Goal: Task Accomplishment & Management: Manage account settings

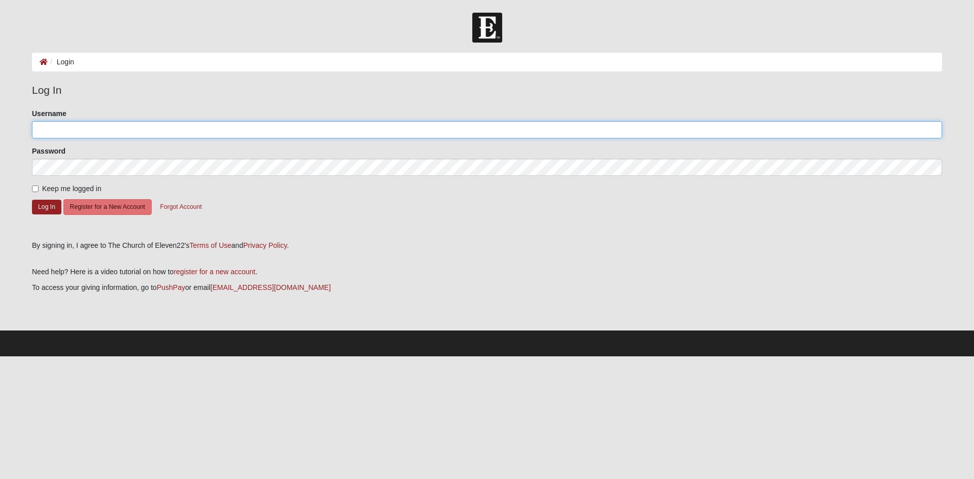
type input "Clarences@cpscpa.com"
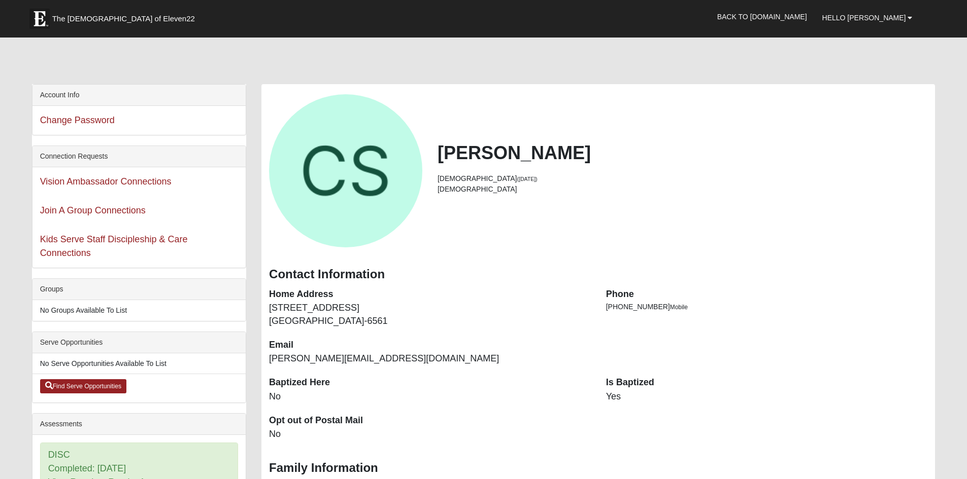
click at [36, 188] on div "Vision Ambassador Connections" at bounding box center [138, 181] width 213 height 29
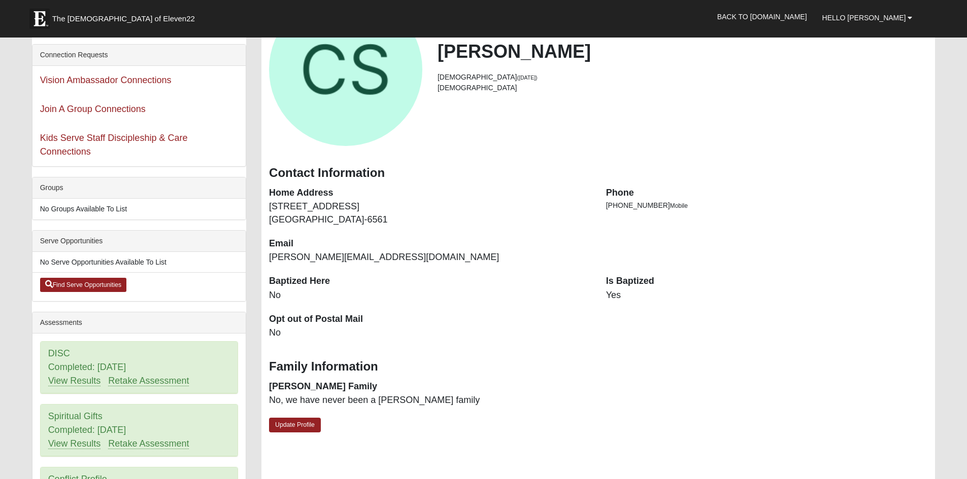
scroll to position [152, 0]
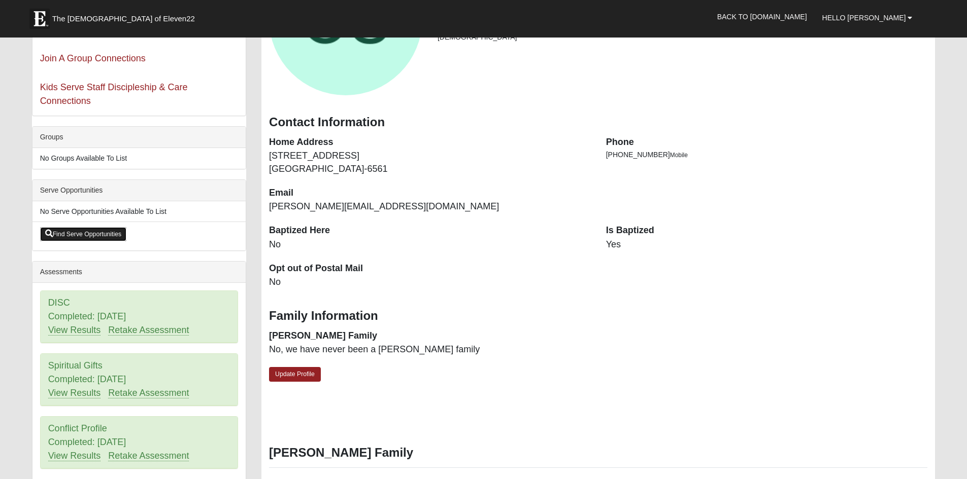
click at [85, 236] on link "Find Serve Opportunities" at bounding box center [83, 234] width 87 height 14
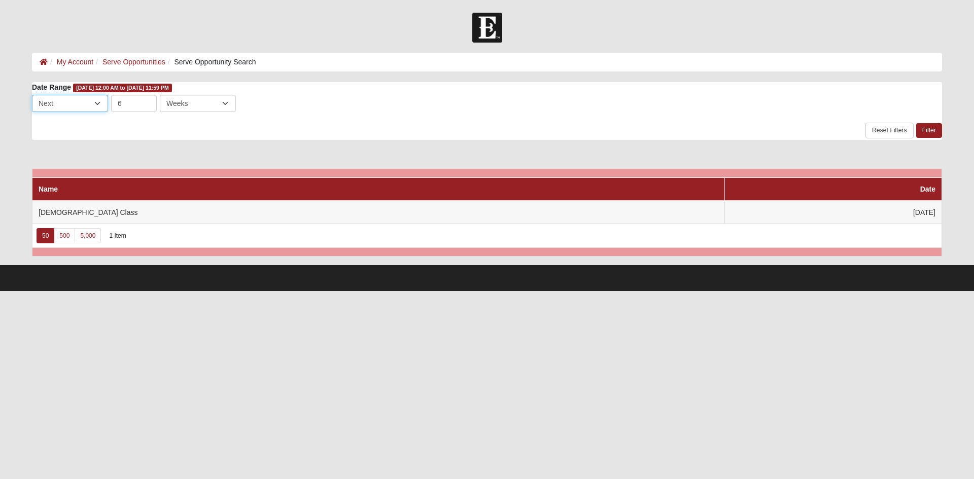
click at [97, 102] on select "Last Next" at bounding box center [70, 103] width 76 height 17
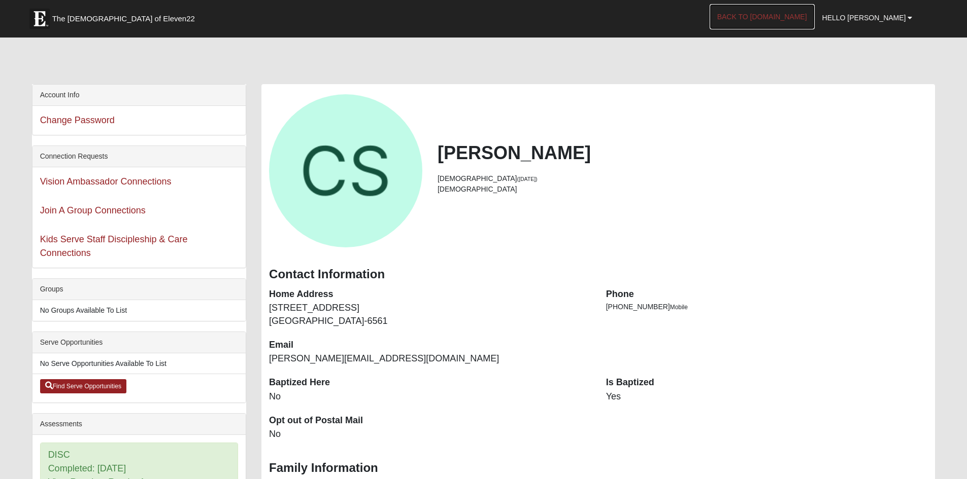
click at [768, 17] on link "Back to [DOMAIN_NAME]" at bounding box center [761, 16] width 105 height 25
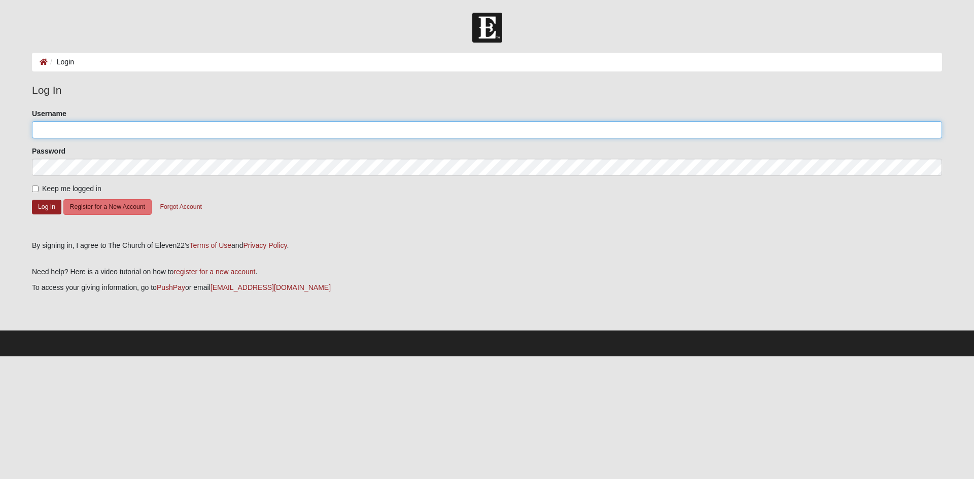
type input "Clarences@cpscpa.com"
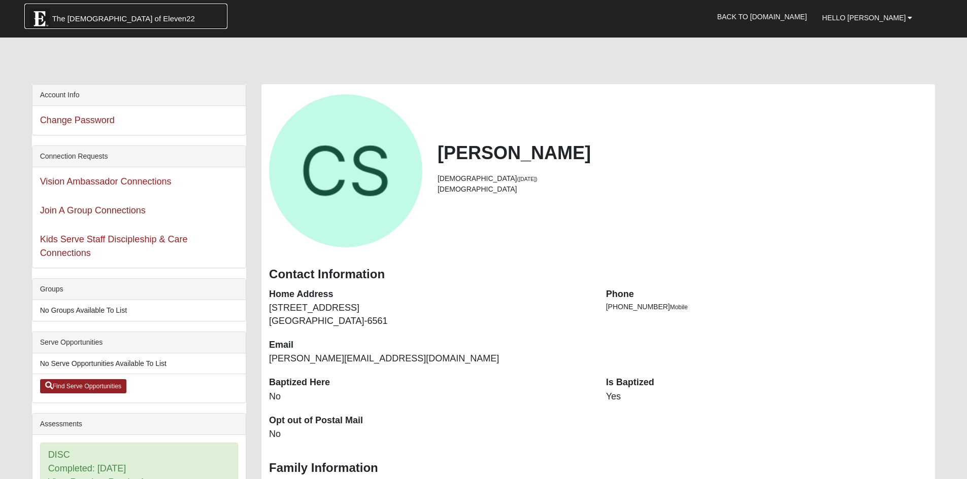
click at [112, 17] on span "The [DEMOGRAPHIC_DATA] of Eleven22" at bounding box center [123, 19] width 143 height 10
click at [906, 18] on link "Hello [PERSON_NAME]" at bounding box center [867, 17] width 106 height 25
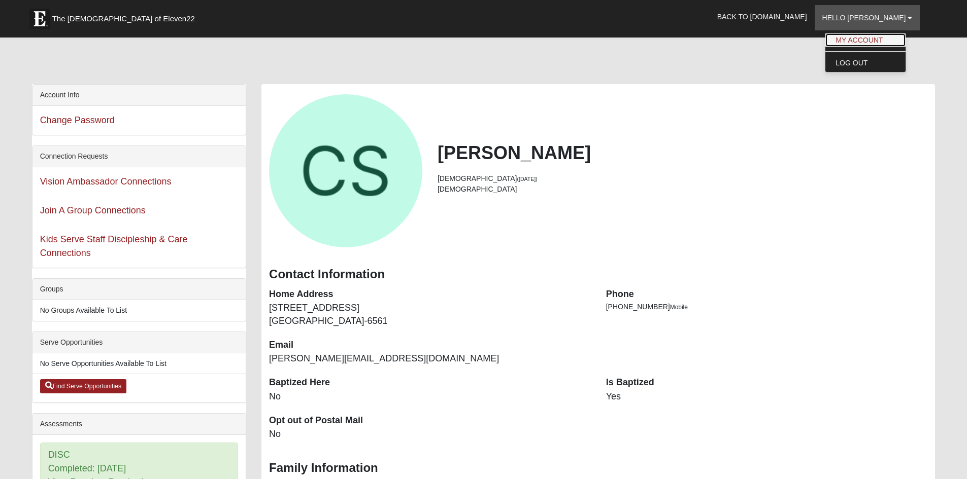
click at [879, 36] on link "My Account" at bounding box center [865, 39] width 80 height 13
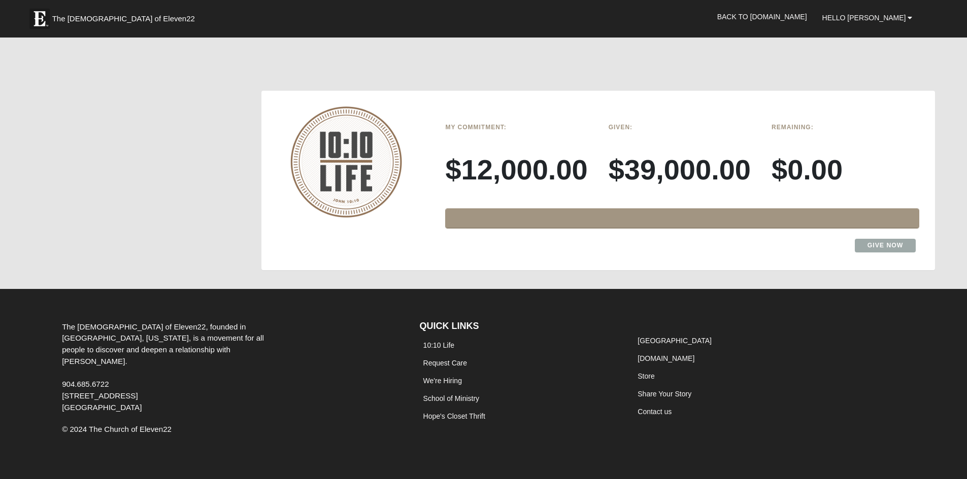
scroll to position [877, 0]
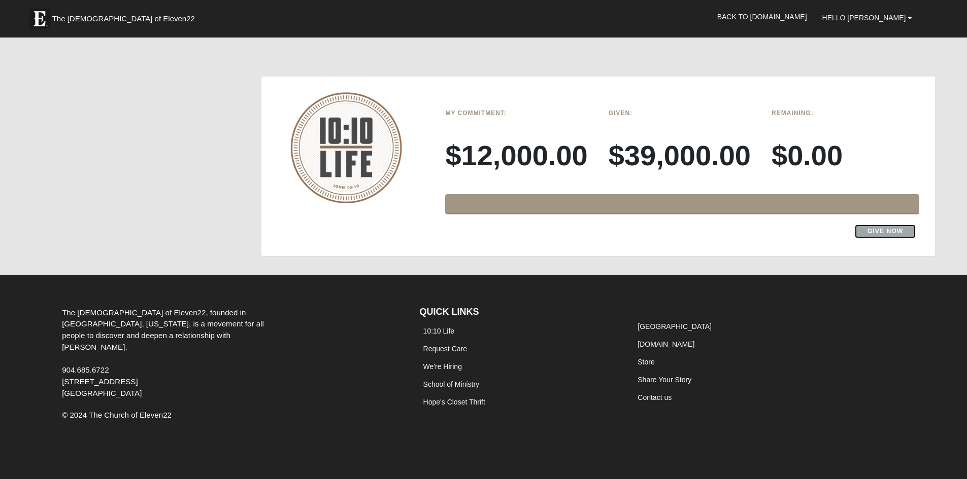
click at [874, 232] on link "Give Now" at bounding box center [884, 232] width 61 height 14
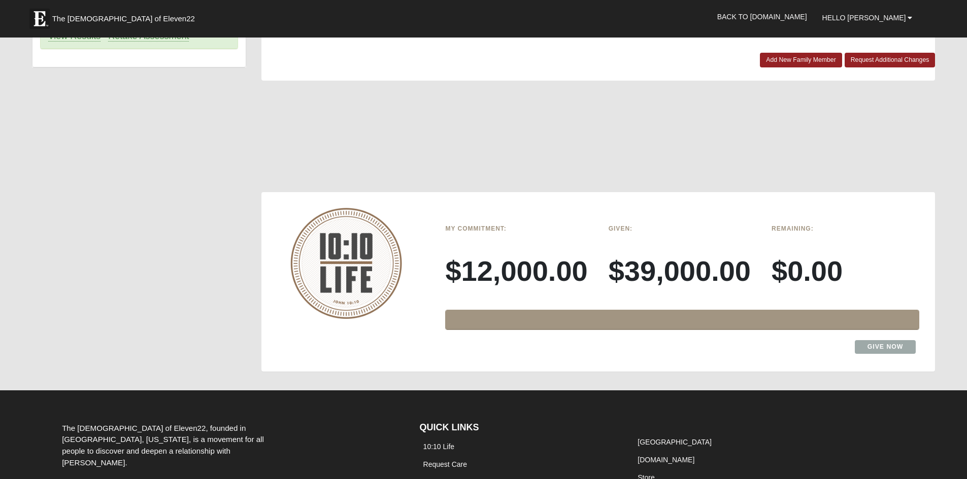
scroll to position [812, 0]
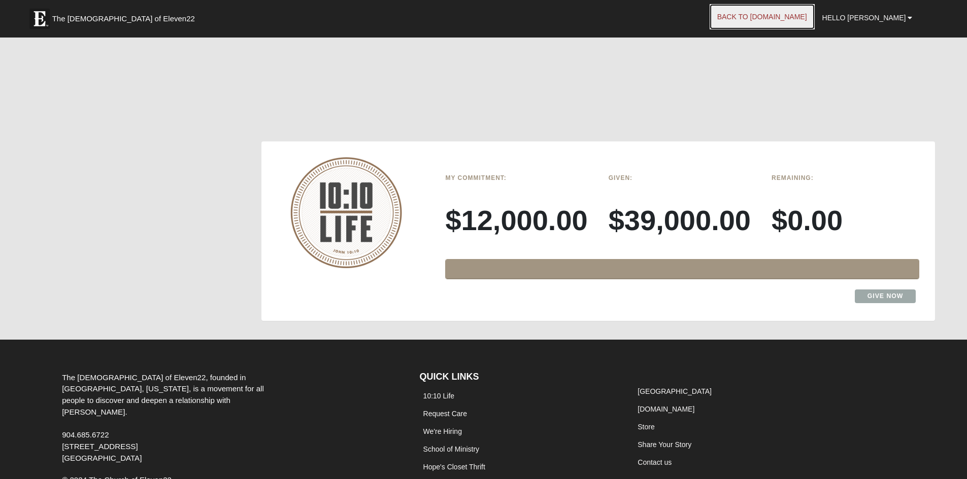
click at [800, 16] on link "Back to [DOMAIN_NAME]" at bounding box center [761, 16] width 105 height 25
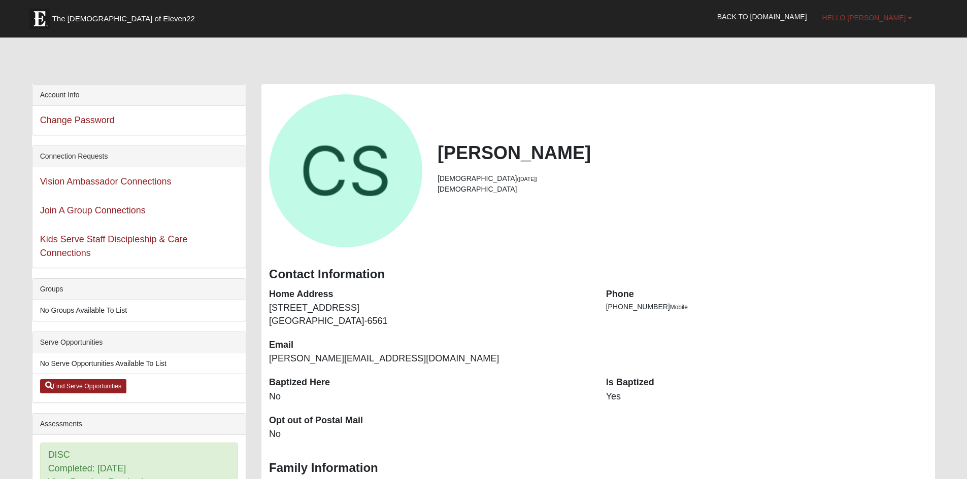
click at [902, 16] on span "Hello [PERSON_NAME]" at bounding box center [864, 18] width 84 height 8
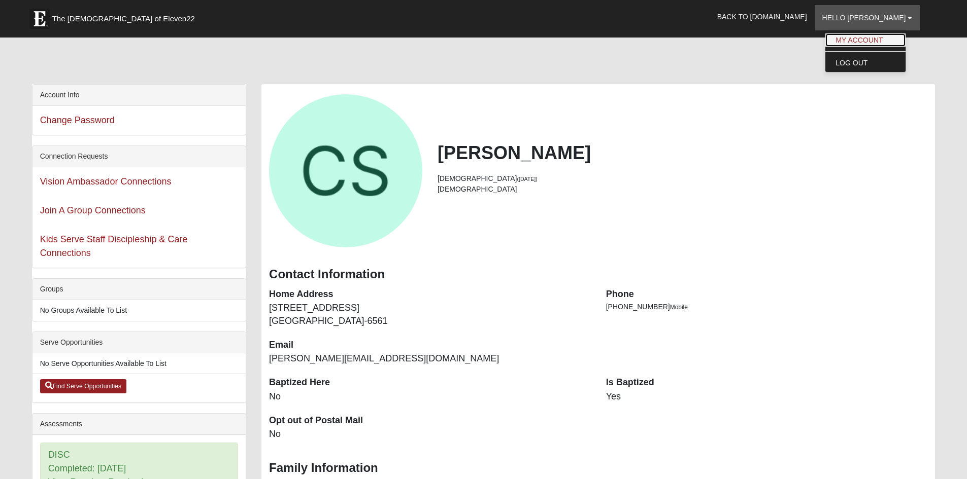
click at [873, 39] on link "My Account" at bounding box center [865, 39] width 80 height 13
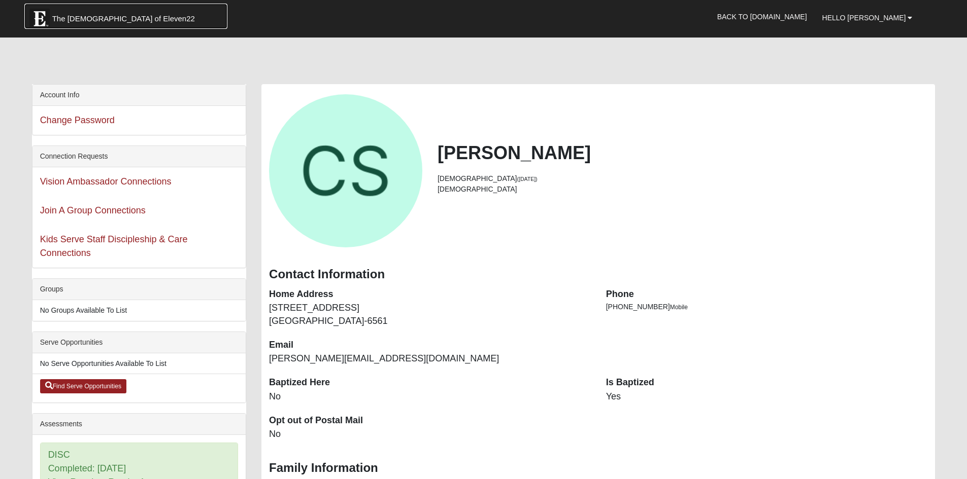
click at [107, 12] on link "The [DEMOGRAPHIC_DATA] of Eleven22" at bounding box center [125, 16] width 203 height 25
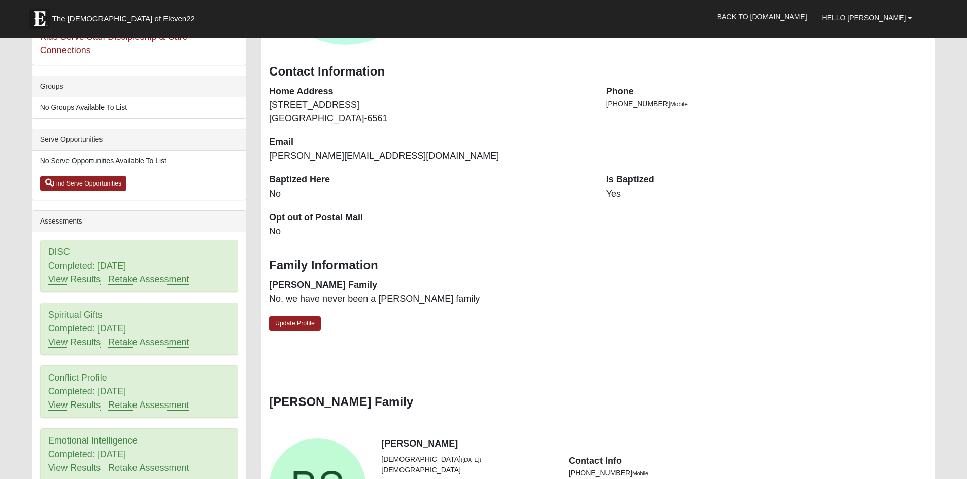
scroll to position [254, 0]
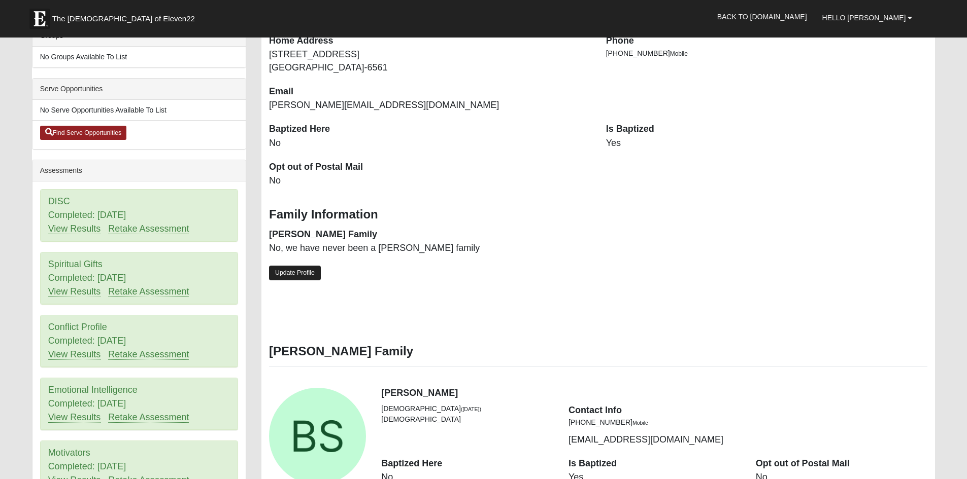
click at [287, 277] on link "Update Profile" at bounding box center [295, 273] width 52 height 15
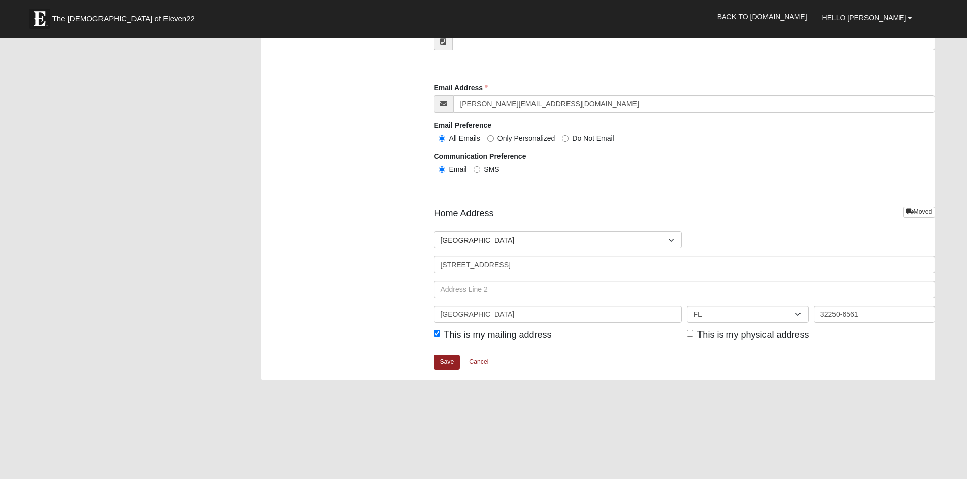
scroll to position [1116, 0]
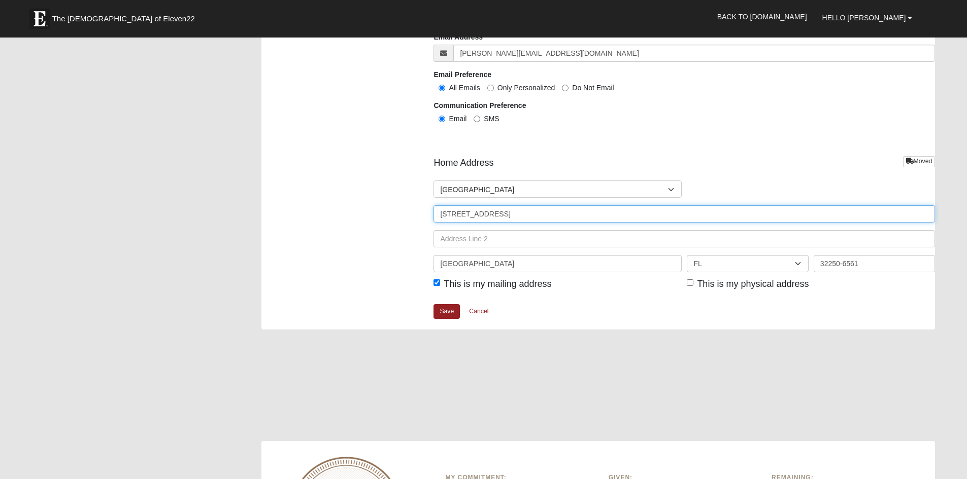
click at [491, 216] on input "[STREET_ADDRESS]" at bounding box center [683, 213] width 501 height 17
type input "[STREET_ADDRESS]"
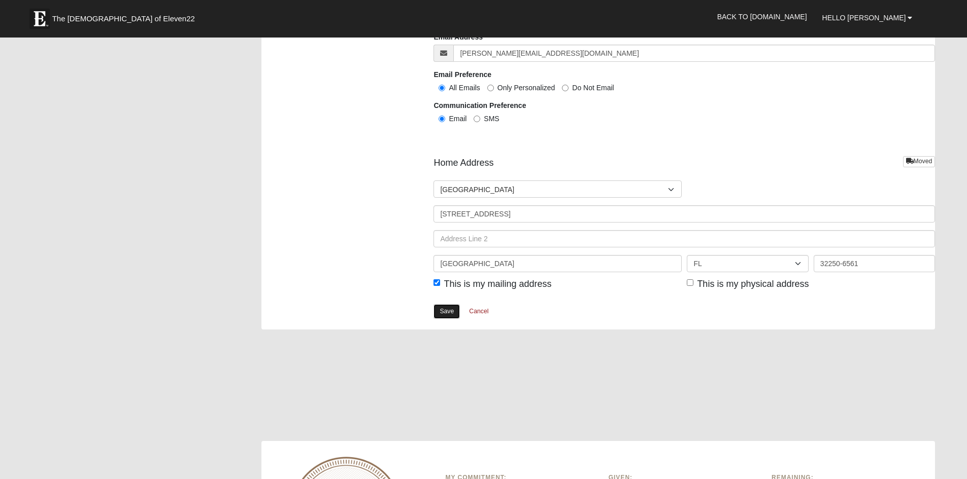
click at [437, 310] on link "Save" at bounding box center [446, 311] width 26 height 15
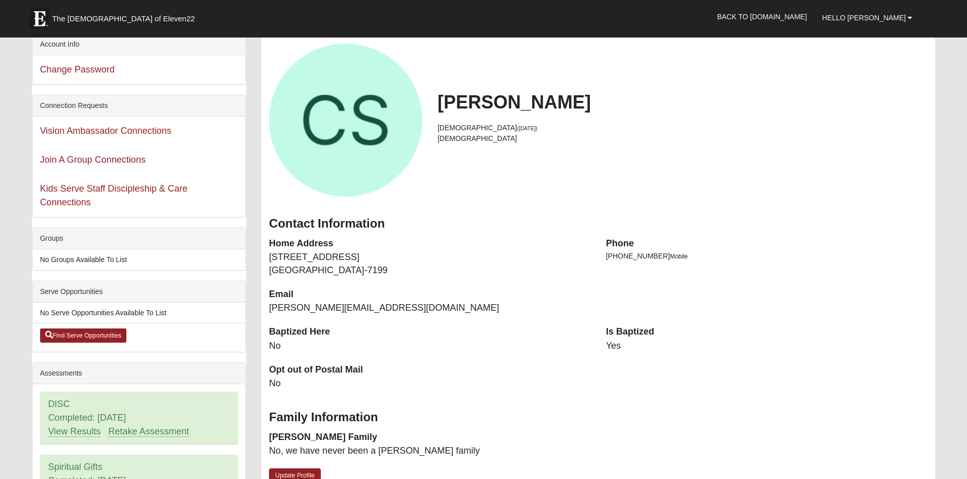
scroll to position [101, 0]
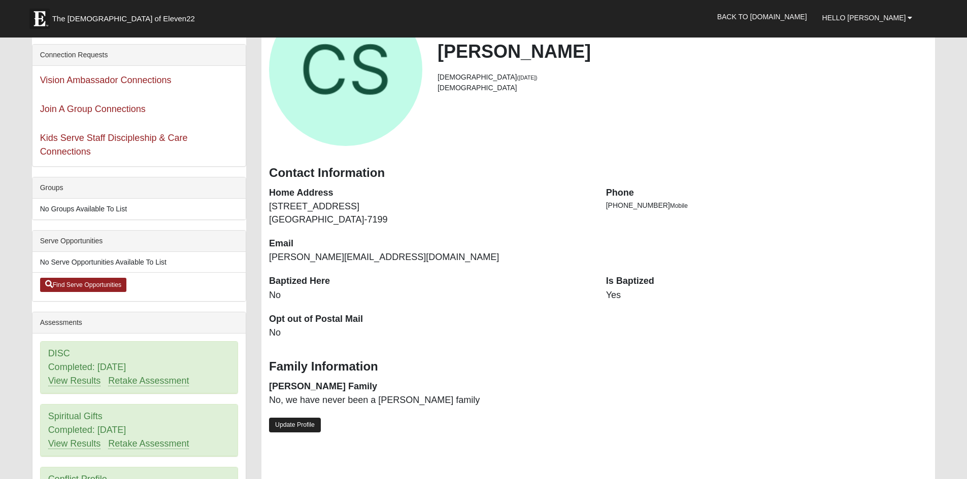
click at [286, 424] on link "Update Profile" at bounding box center [295, 425] width 52 height 15
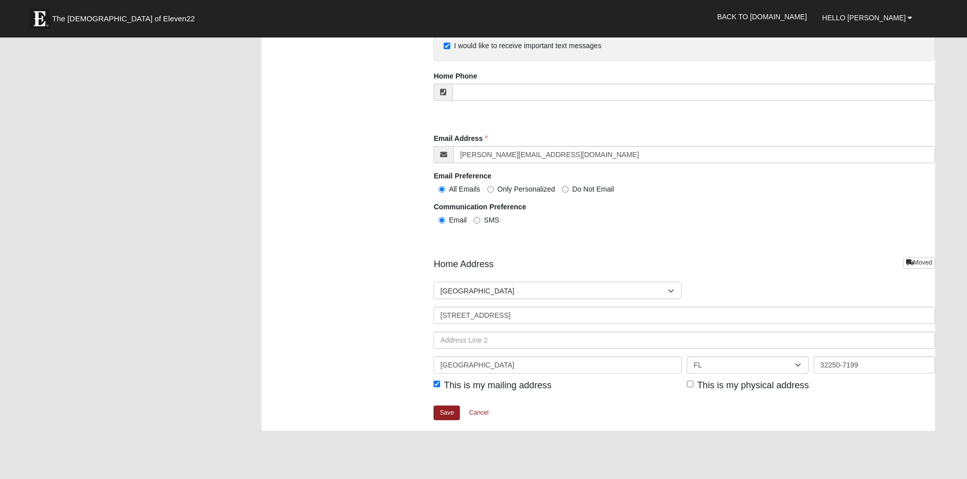
scroll to position [1066, 0]
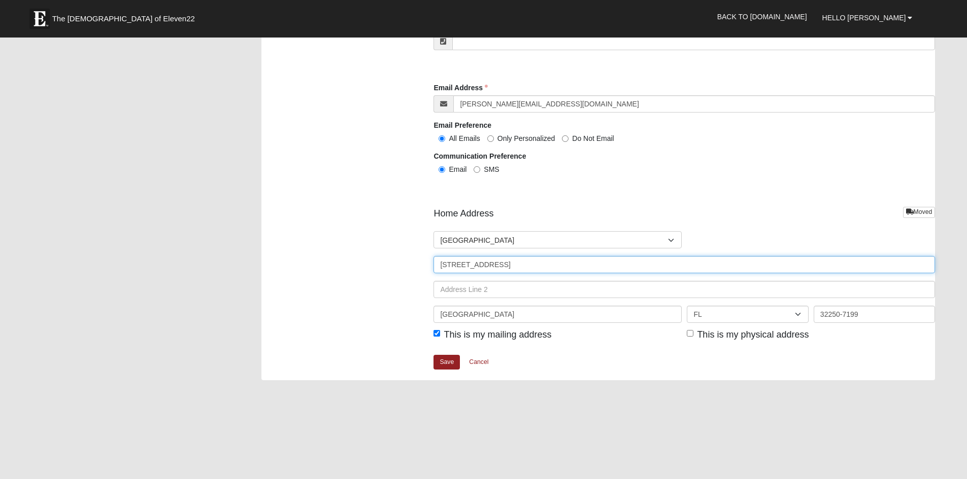
drag, startPoint x: 482, startPoint y: 265, endPoint x: 508, endPoint y: 266, distance: 26.4
click at [508, 266] on input "917 1st St N Apt 202" at bounding box center [683, 264] width 501 height 17
type input "917 1st St N"
click at [469, 288] on input "text" at bounding box center [683, 289] width 501 height 17
type input "Unit 202"
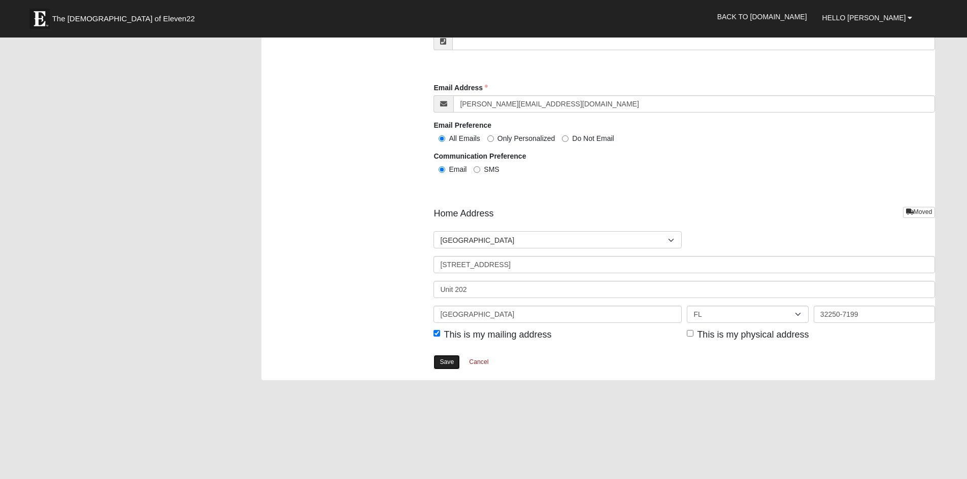
click at [456, 363] on link "Save" at bounding box center [446, 362] width 26 height 15
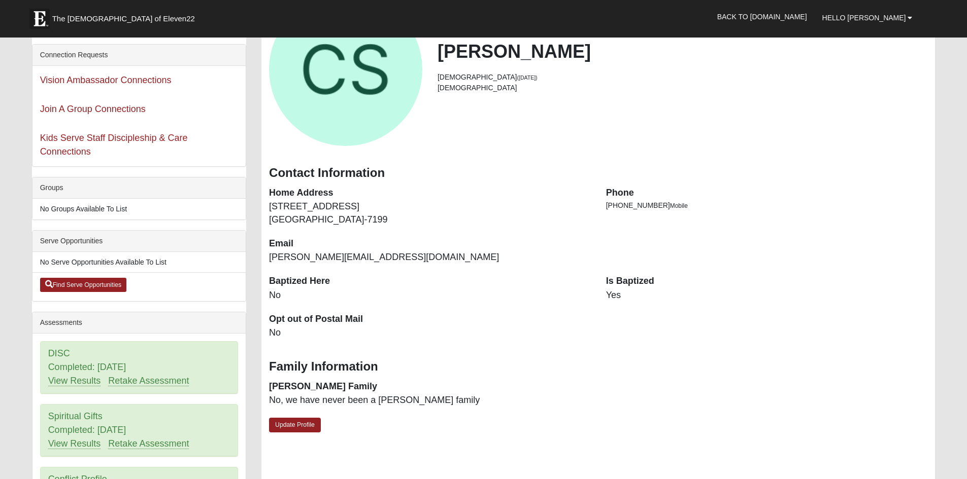
scroll to position [152, 0]
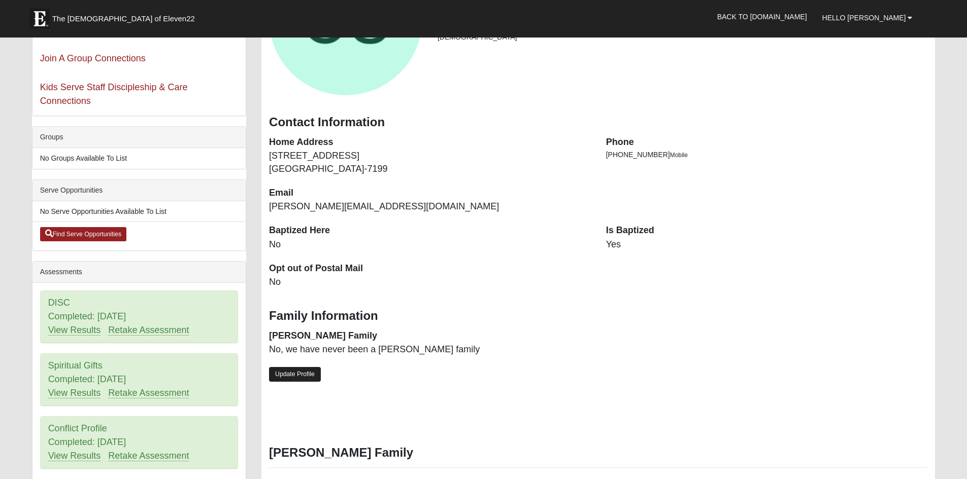
click at [299, 376] on link "Update Profile" at bounding box center [295, 374] width 52 height 15
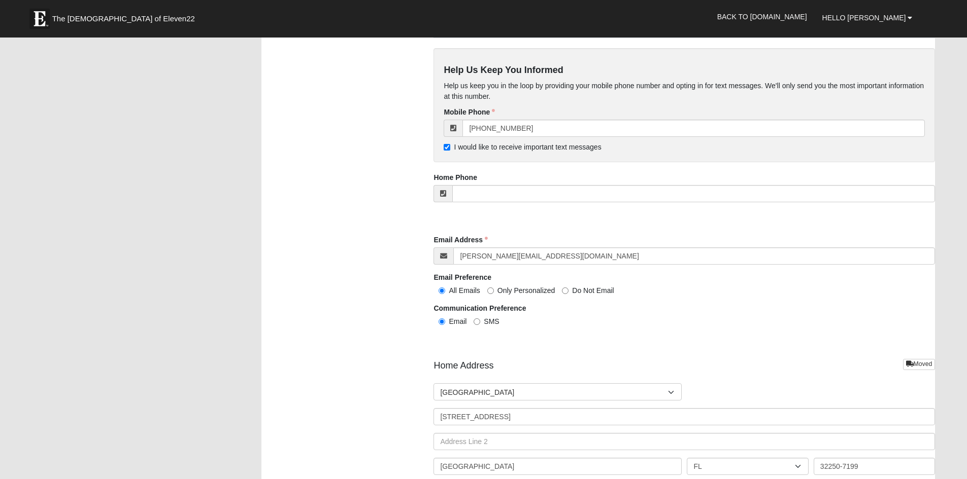
scroll to position [1015, 0]
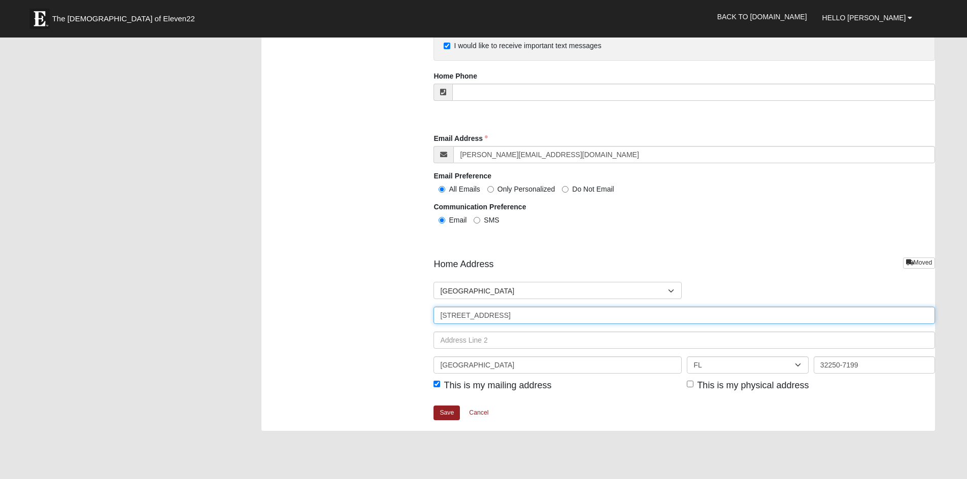
drag, startPoint x: 482, startPoint y: 314, endPoint x: 511, endPoint y: 315, distance: 28.9
click at [511, 315] on input "917 1st St N Apt 202" at bounding box center [683, 315] width 501 height 17
type input "917 1st St N 202"
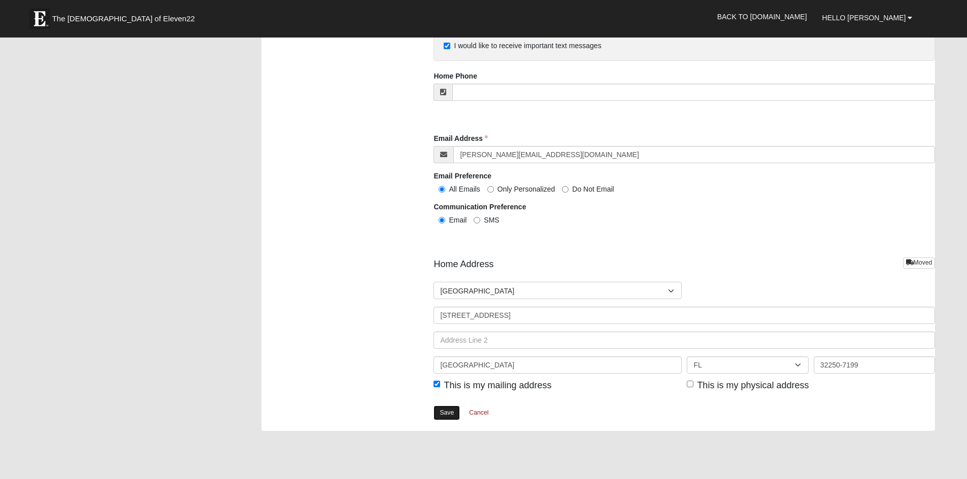
click at [450, 414] on link "Save" at bounding box center [446, 413] width 26 height 15
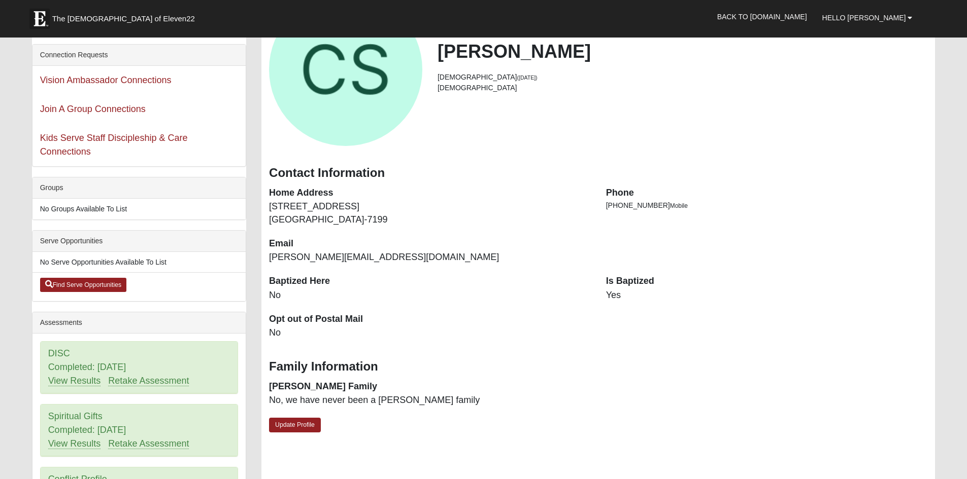
scroll to position [152, 0]
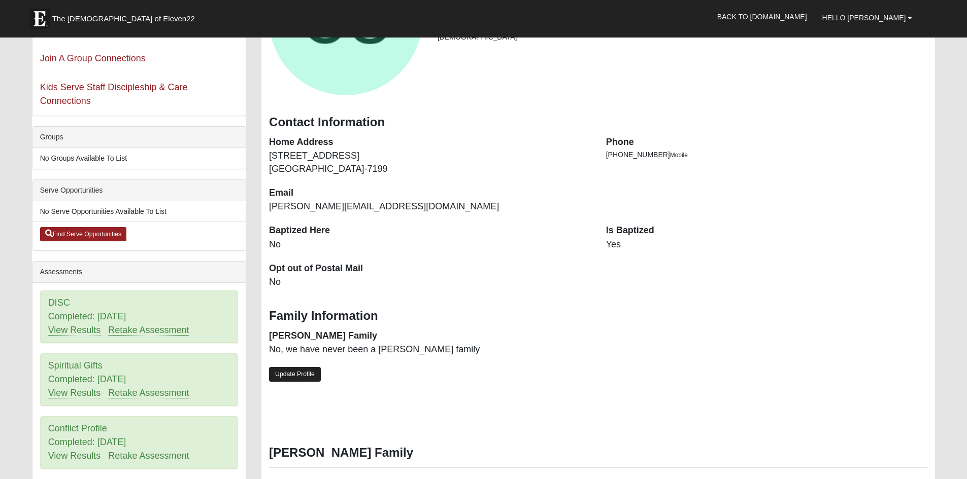
click at [290, 374] on link "Update Profile" at bounding box center [295, 374] width 52 height 15
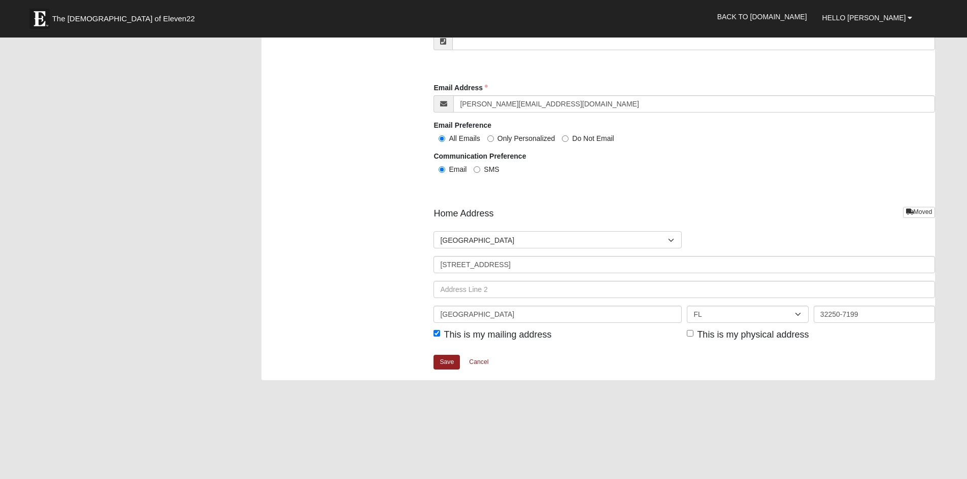
scroll to position [1116, 0]
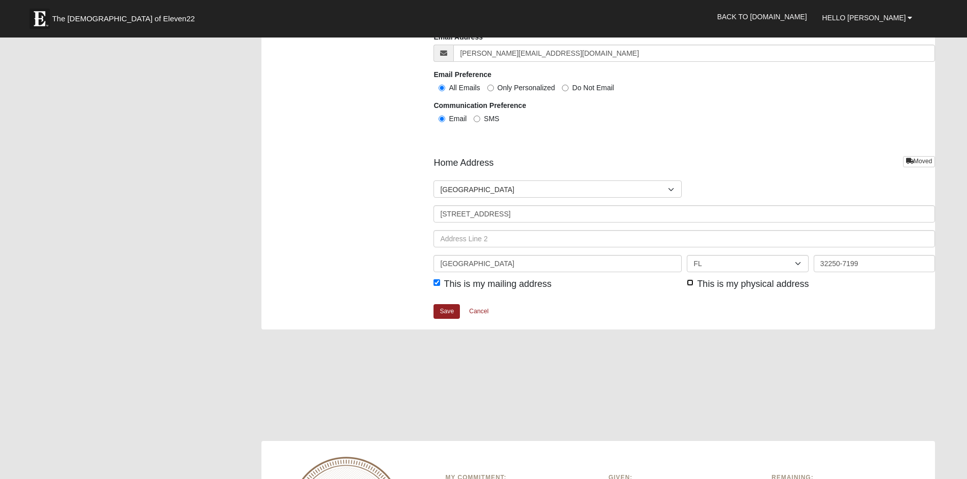
click at [688, 285] on input "This is my physical address" at bounding box center [689, 283] width 7 height 7
checkbox input "true"
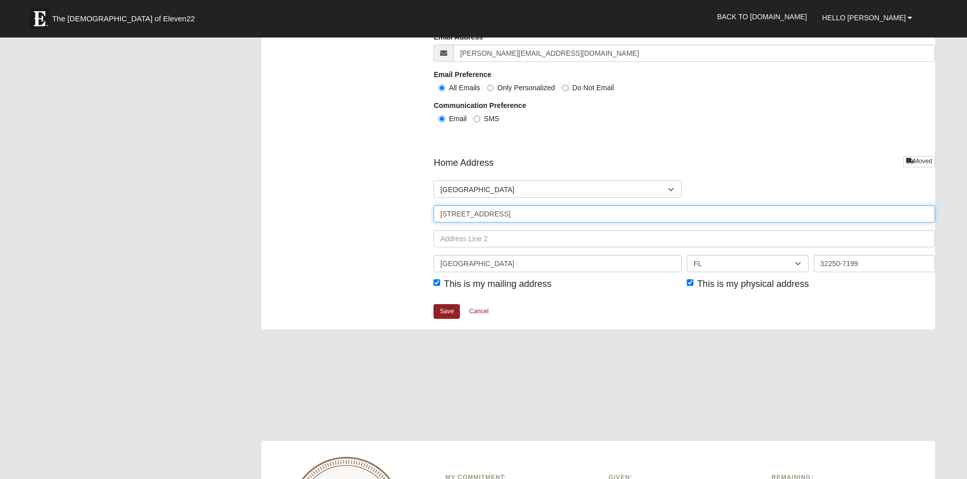
click at [483, 216] on input "[STREET_ADDRESS]" at bounding box center [683, 213] width 501 height 17
type input "917 1st St N"
click at [462, 237] on input "text" at bounding box center [683, 238] width 501 height 17
type input "Unit 202"
click at [508, 236] on input "Unit 202" at bounding box center [683, 238] width 501 height 17
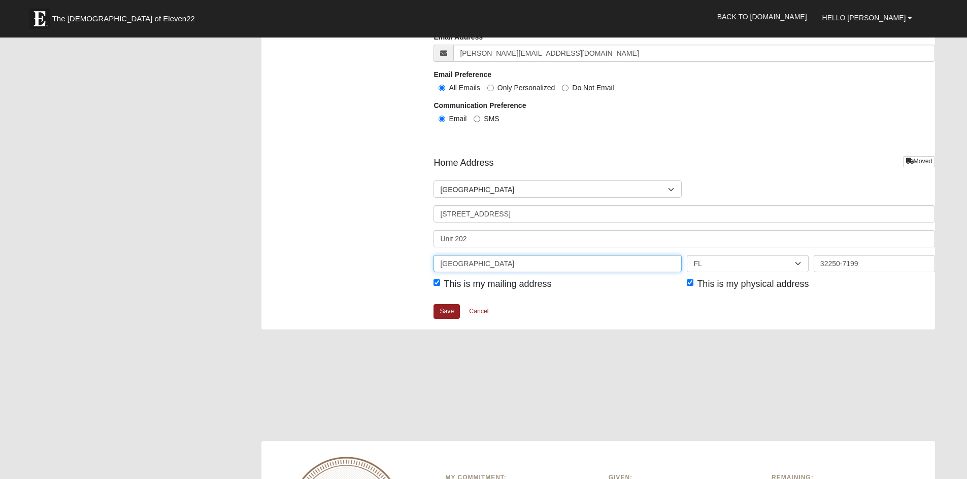
click at [533, 261] on input "[GEOGRAPHIC_DATA]" at bounding box center [557, 263] width 248 height 17
click at [444, 312] on link "Save" at bounding box center [446, 311] width 26 height 15
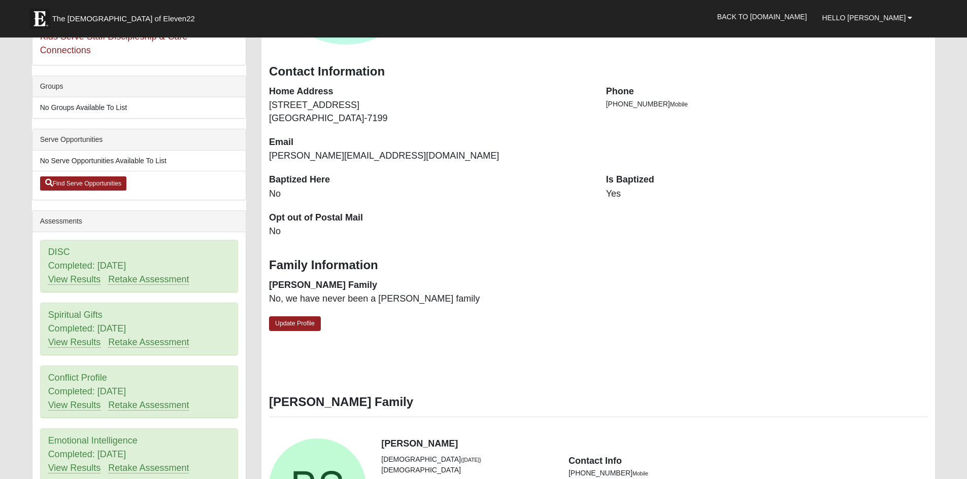
scroll to position [152, 0]
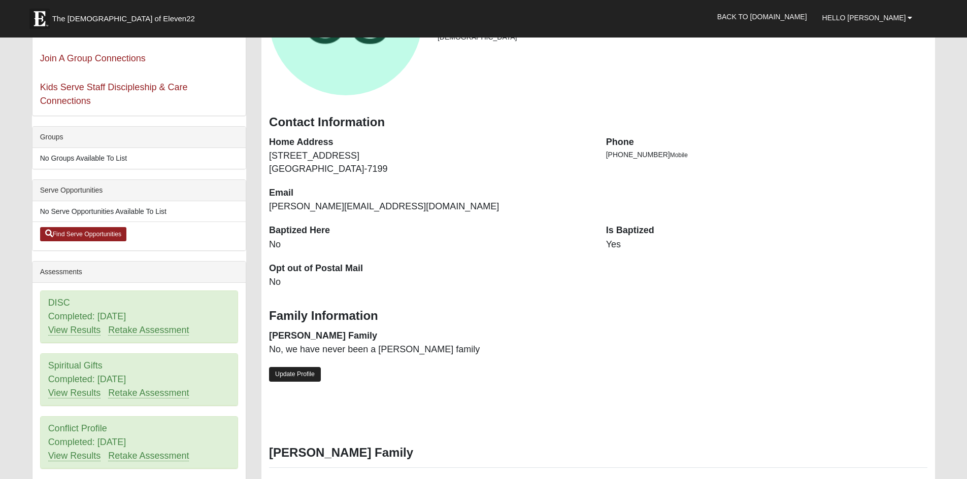
click at [296, 370] on link "Update Profile" at bounding box center [295, 374] width 52 height 15
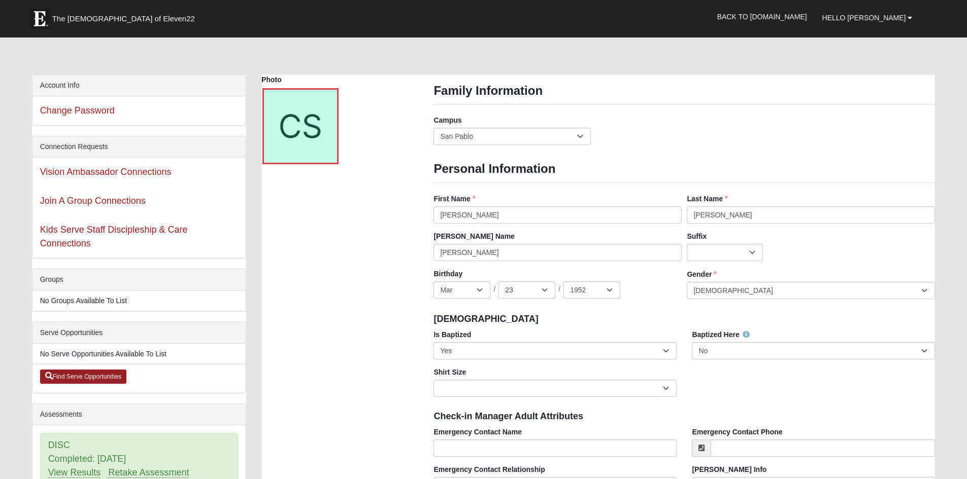
scroll to position [0, 0]
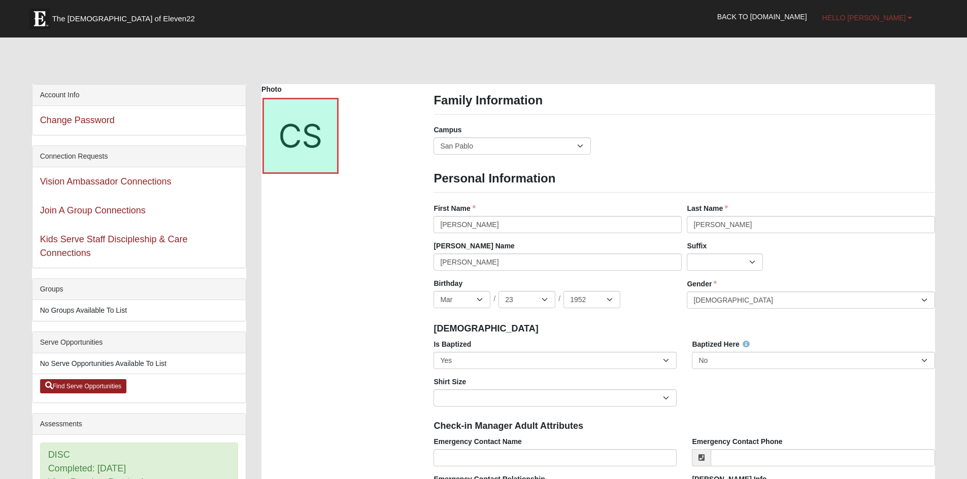
click at [909, 17] on b at bounding box center [909, 17] width 5 height 7
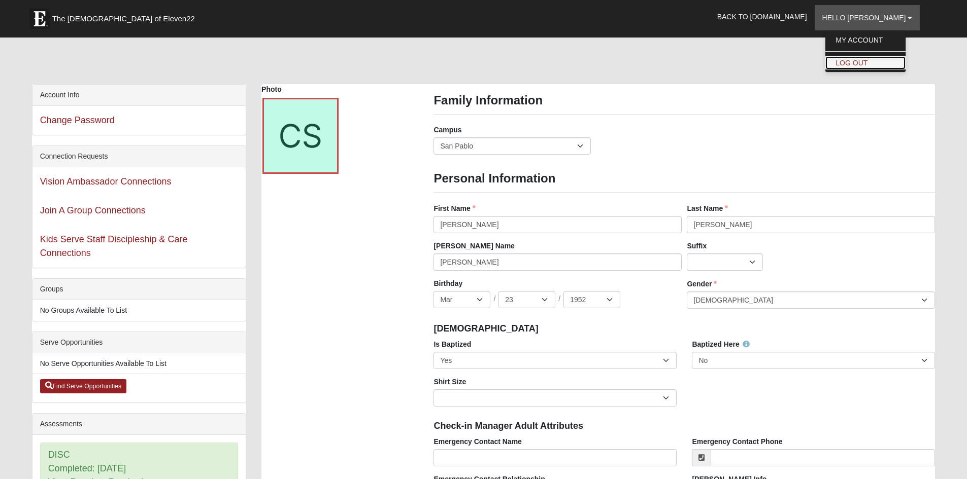
click at [873, 66] on link "Log Out" at bounding box center [865, 62] width 80 height 13
